Goal: Information Seeking & Learning: Check status

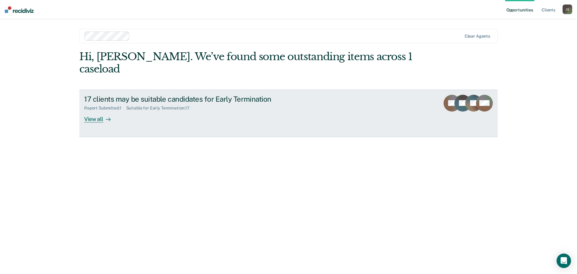
click at [97, 111] on div "View all" at bounding box center [101, 117] width 34 height 12
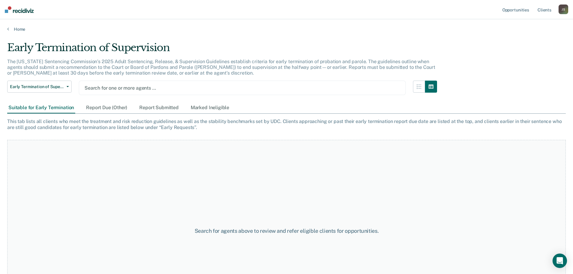
type input "j"
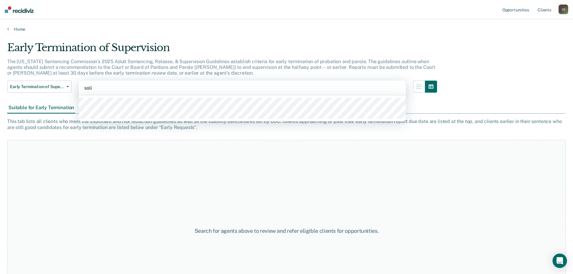
type input "[PERSON_NAME]"
